Goal: Task Accomplishment & Management: Manage account settings

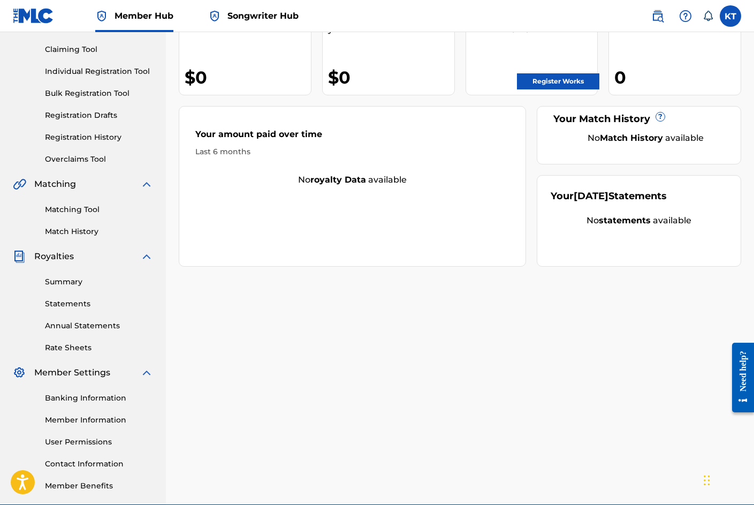
scroll to position [159, 0]
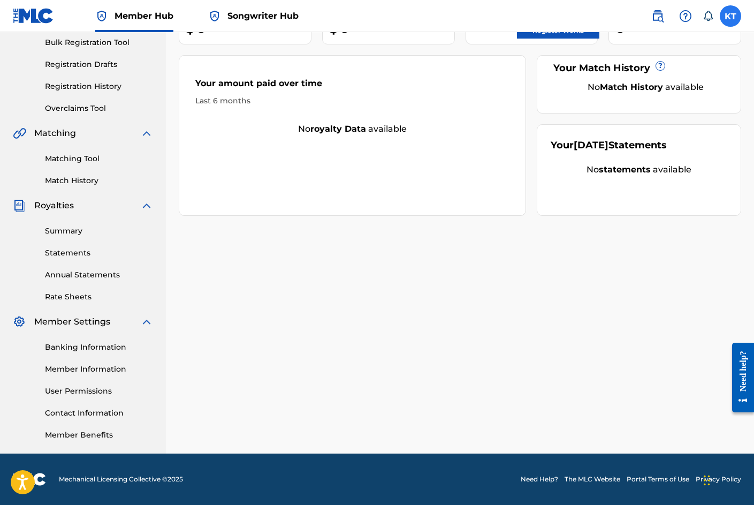
click at [729, 16] on label at bounding box center [730, 15] width 21 height 21
click at [731, 16] on input "KT Khristy Too [EMAIL_ADDRESS][DOMAIN_NAME] Notification Preferences Profile Lo…" at bounding box center [731, 16] width 0 height 0
click at [99, 323] on span "Member Settings" at bounding box center [72, 321] width 76 height 13
click at [90, 345] on link "Banking Information" at bounding box center [99, 347] width 108 height 11
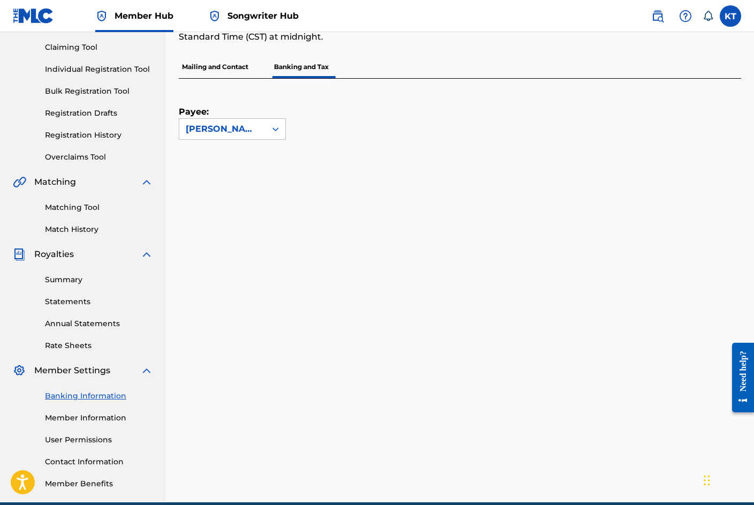
scroll to position [110, 0]
